Goal: Task Accomplishment & Management: Manage account settings

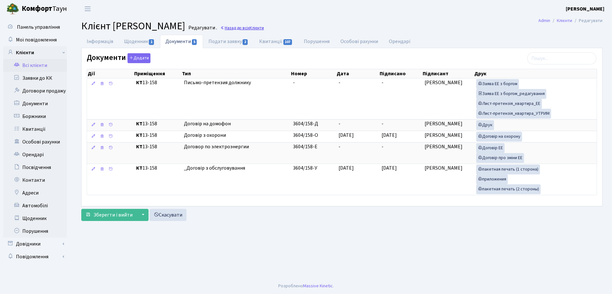
click at [252, 27] on link "Назад до всіх Клієнти" at bounding box center [242, 28] width 44 height 6
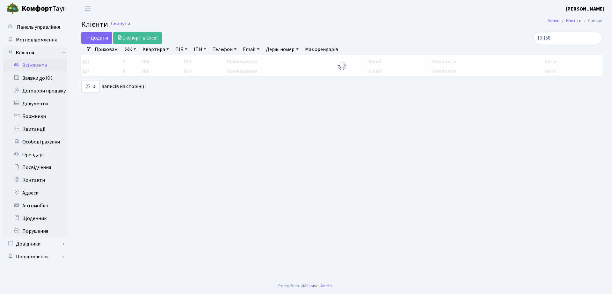
select select "25"
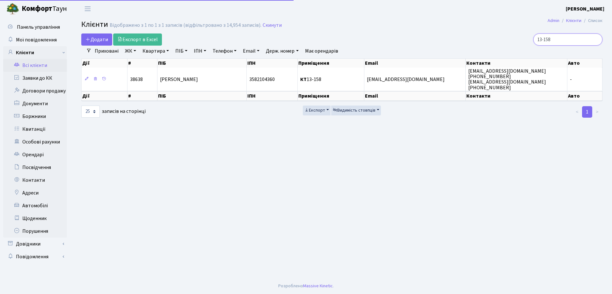
drag, startPoint x: 573, startPoint y: 40, endPoint x: 507, endPoint y: 41, distance: 66.3
click at [507, 41] on div "13-158" at bounding box center [518, 39] width 167 height 12
type input "дворовой"
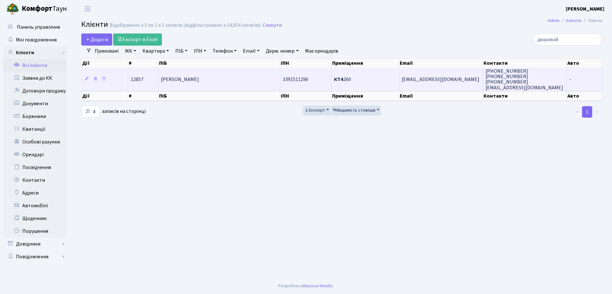
click at [347, 81] on span "КТ4 260" at bounding box center [342, 79] width 17 height 7
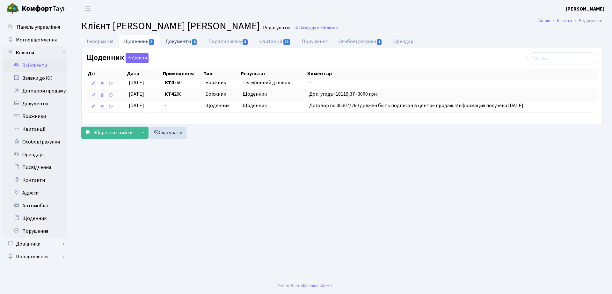
click at [176, 40] on link "Документи 6" at bounding box center [181, 41] width 43 height 13
select select "25"
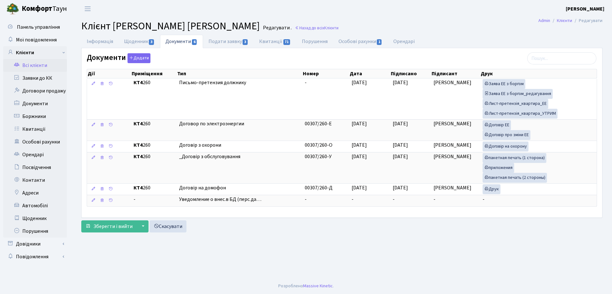
click at [305, 32] on h2 "Клієнт Дворовой Дмитро Сергійович Редагувати . Назад до всіх Клієнти" at bounding box center [341, 26] width 521 height 12
click at [305, 26] on link "Назад до всіх Клієнти" at bounding box center [317, 28] width 44 height 6
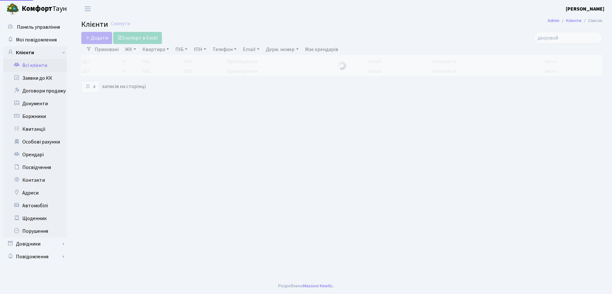
select select "25"
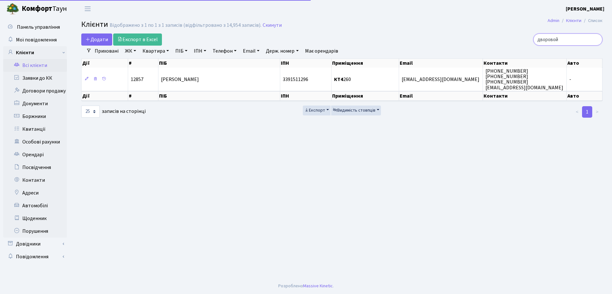
drag, startPoint x: 566, startPoint y: 41, endPoint x: 515, endPoint y: 41, distance: 50.7
click at [515, 41] on div "дворовой" at bounding box center [518, 39] width 167 height 12
type input "7-347"
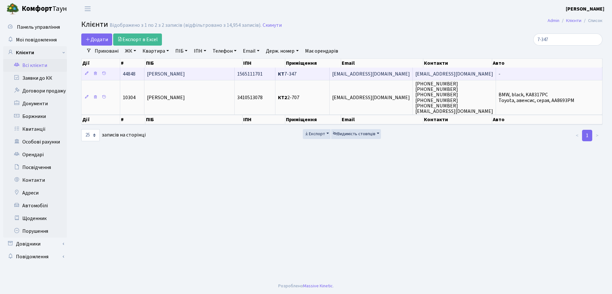
click at [185, 75] on span "Воробйова Тетяна Василівна" at bounding box center [166, 73] width 38 height 7
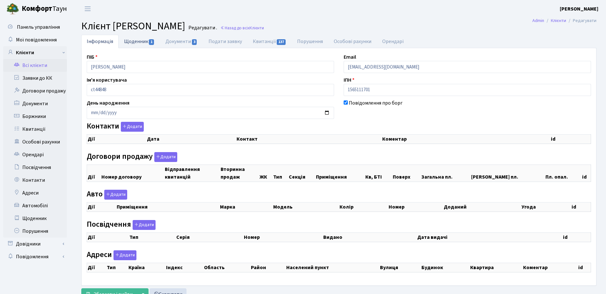
checkbox input "true"
select select "25"
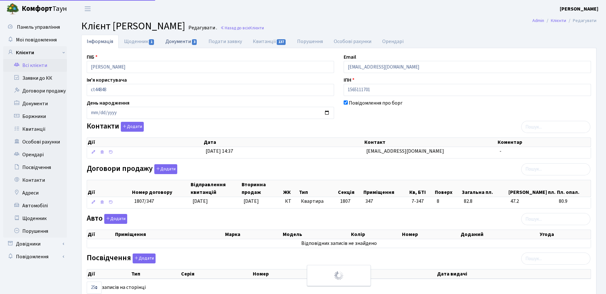
click at [181, 40] on link "Документи 3" at bounding box center [181, 41] width 43 height 13
select select "25"
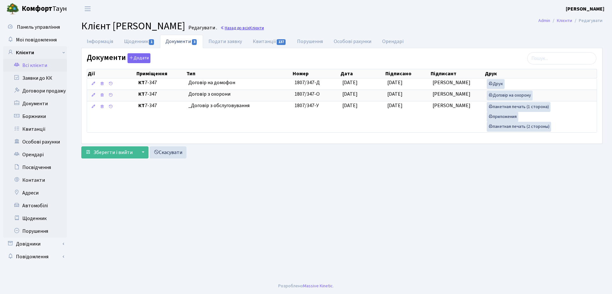
click at [264, 29] on link "Назад до всіх Клієнти" at bounding box center [242, 28] width 44 height 6
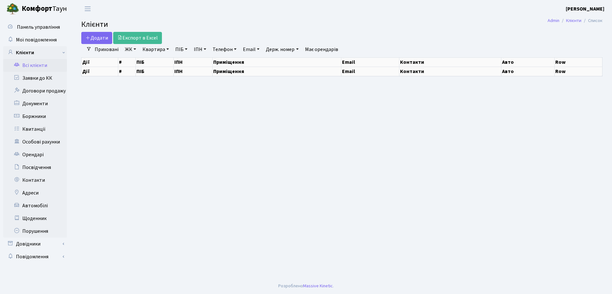
select select "25"
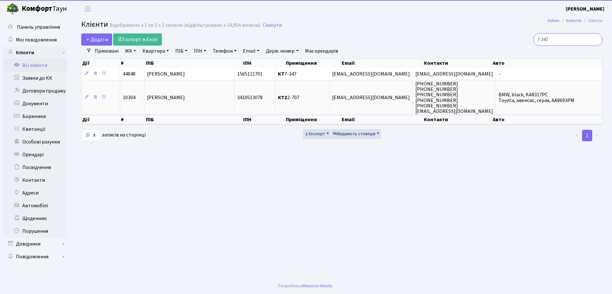
drag, startPoint x: 561, startPoint y: 35, endPoint x: 465, endPoint y: 36, distance: 96.3
click at [465, 36] on div "7-347" at bounding box center [518, 39] width 167 height 12
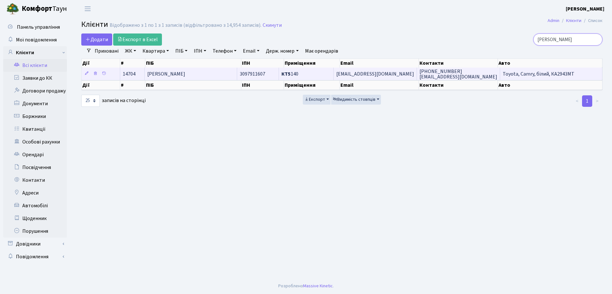
type input "перебейніс"
click at [185, 76] on span "[PERSON_NAME]" at bounding box center [166, 73] width 38 height 7
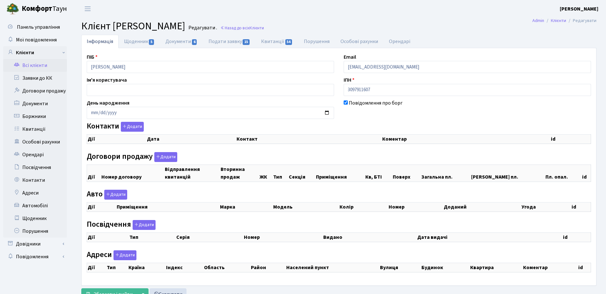
checkbox input "true"
select select "25"
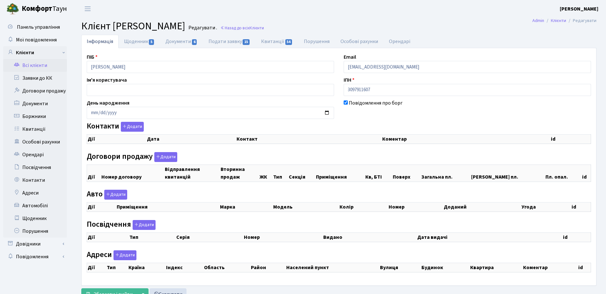
select select "25"
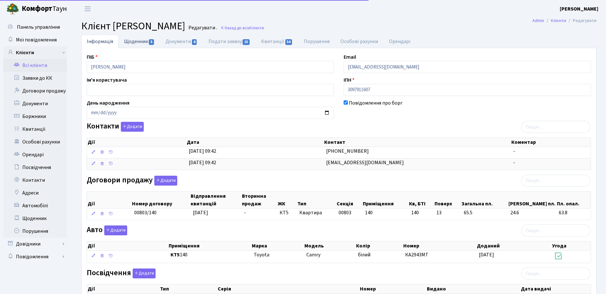
click at [147, 41] on link "Щоденник 5" at bounding box center [139, 41] width 41 height 13
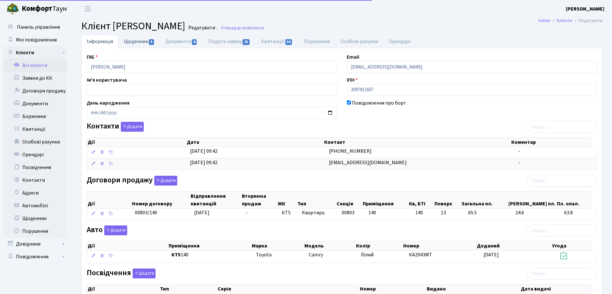
select select "25"
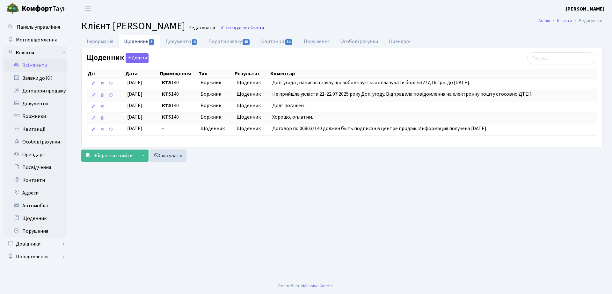
click at [264, 27] on link "Назад до всіх Клієнти" at bounding box center [242, 28] width 44 height 6
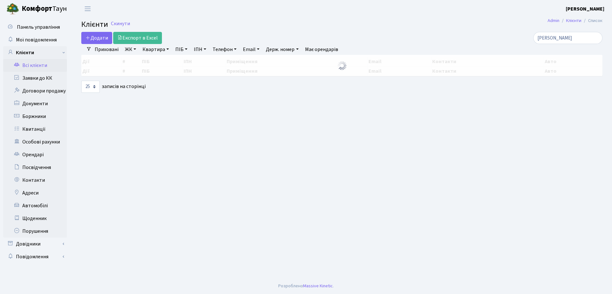
select select "25"
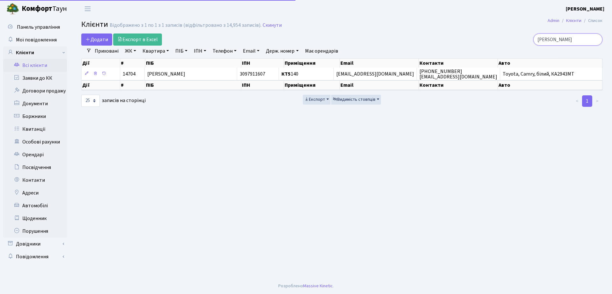
drag, startPoint x: 577, startPoint y: 36, endPoint x: 417, endPoint y: 44, distance: 159.9
click at [417, 44] on div "Додати Експорт в Excel перебейніс" at bounding box center [342, 39] width 531 height 12
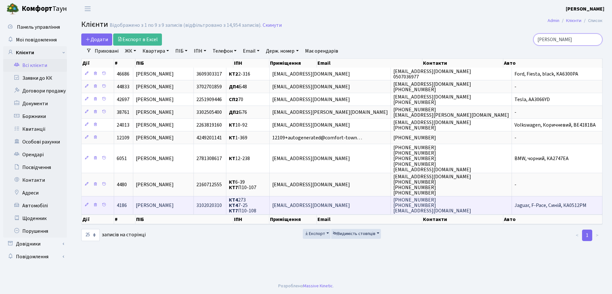
type input "касьян"
click at [173, 201] on td "[PERSON_NAME]" at bounding box center [163, 205] width 61 height 18
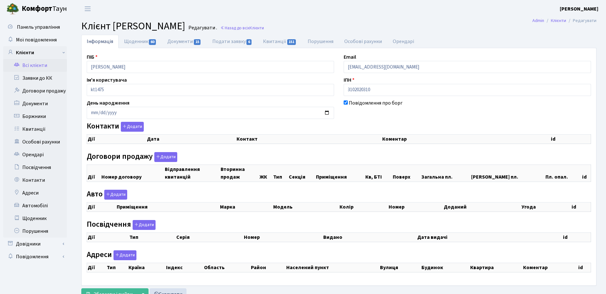
checkbox input "true"
select select "25"
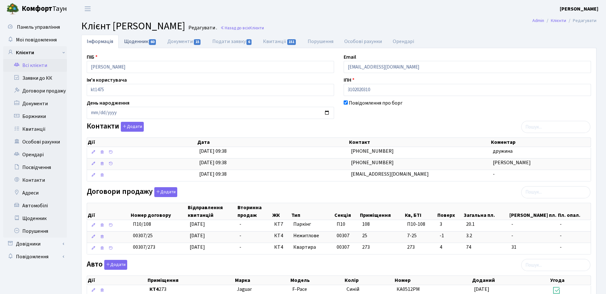
click at [155, 43] on span "60" at bounding box center [152, 42] width 7 height 6
select select "25"
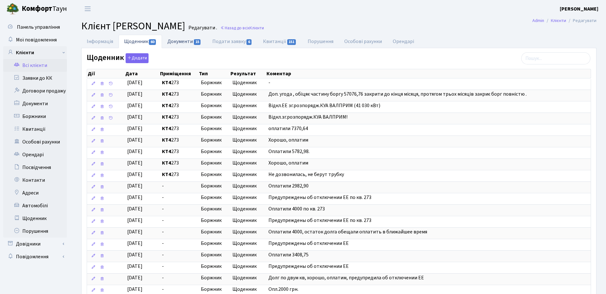
click at [191, 43] on link "Документи 15" at bounding box center [184, 41] width 45 height 13
select select "25"
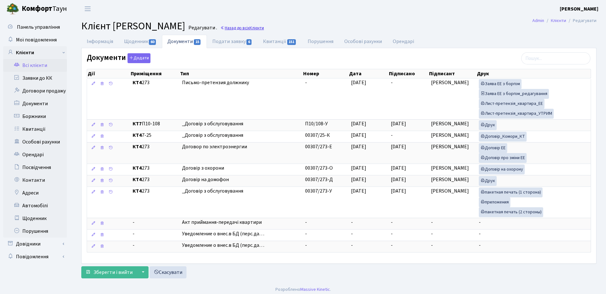
click at [264, 28] on link "Назад до всіх Клієнти" at bounding box center [242, 28] width 44 height 6
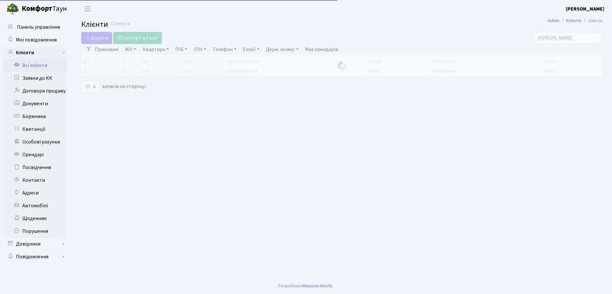
select select "25"
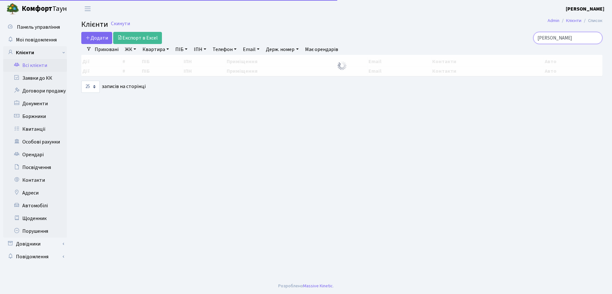
drag, startPoint x: 0, startPoint y: 0, endPoint x: 562, endPoint y: 40, distance: 563.8
click at [560, 40] on input "касьян" at bounding box center [567, 38] width 69 height 12
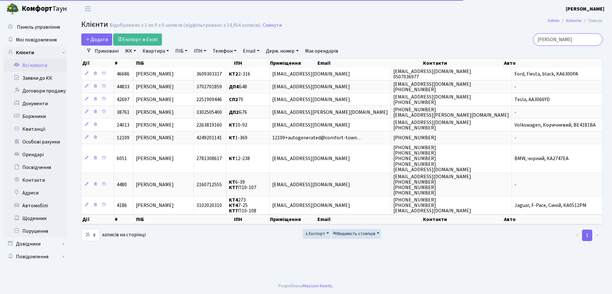
click at [564, 40] on input "касьян" at bounding box center [567, 39] width 69 height 12
click at [515, 40] on div "касьян" at bounding box center [518, 39] width 167 height 12
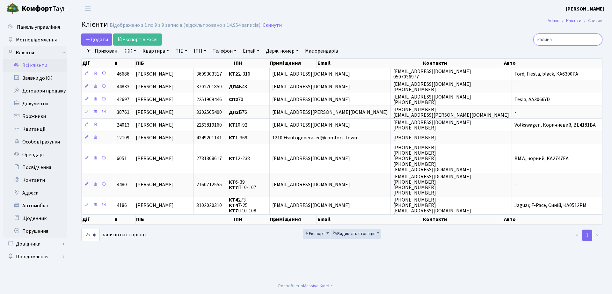
type input "калина"
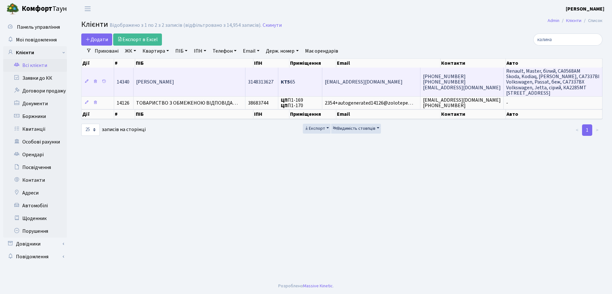
click at [174, 80] on span "[PERSON_NAME]" at bounding box center [155, 82] width 38 height 7
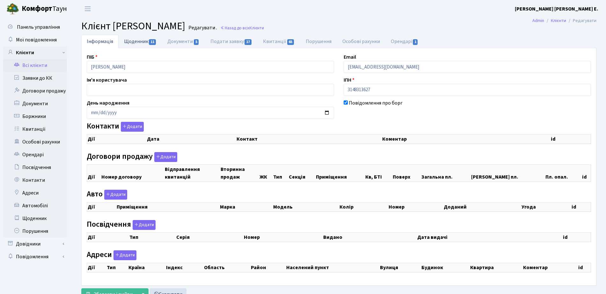
select select "25"
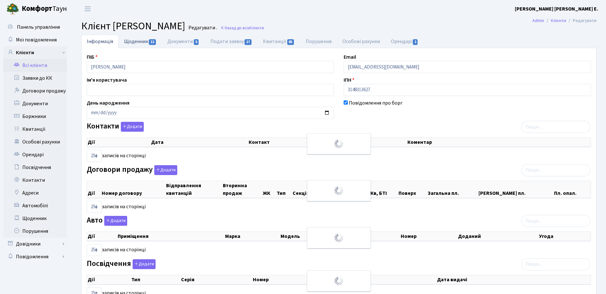
checkbox input "true"
click at [154, 37] on link "Щоденник 11" at bounding box center [140, 41] width 43 height 13
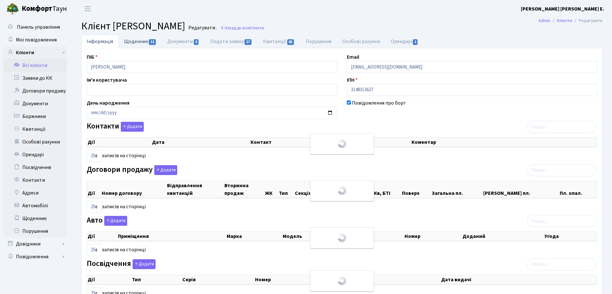
select select "25"
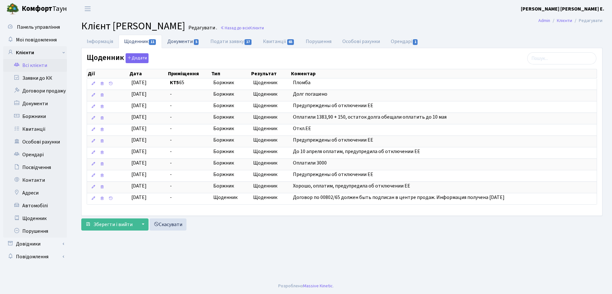
click at [179, 42] on link "Документи 5" at bounding box center [183, 41] width 43 height 13
select select "25"
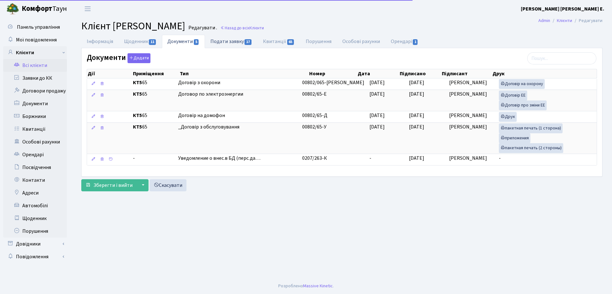
click at [245, 44] on link "Подати заявку 17" at bounding box center [231, 41] width 53 height 13
select select "25"
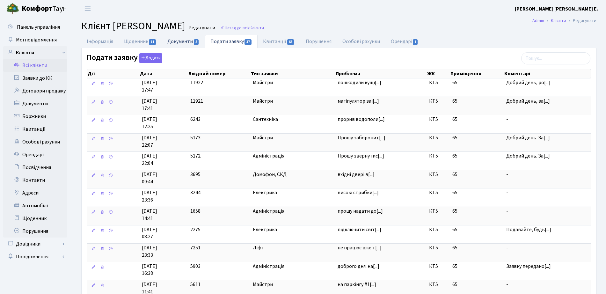
click at [194, 40] on span "5" at bounding box center [196, 42] width 5 height 6
